Goal: Navigation & Orientation: Understand site structure

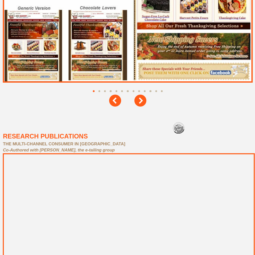
scroll to position [2299, 0]
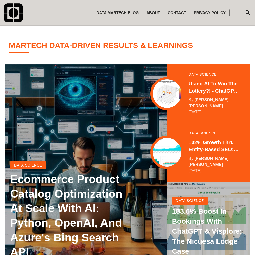
scroll to position [101, 0]
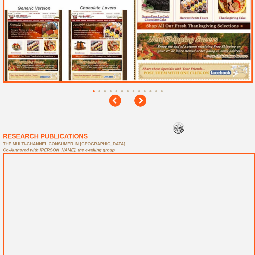
scroll to position [2299, 0]
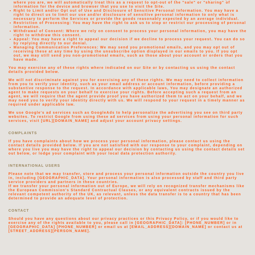
scroll to position [1086, 0]
